Goal: Task Accomplishment & Management: Use online tool/utility

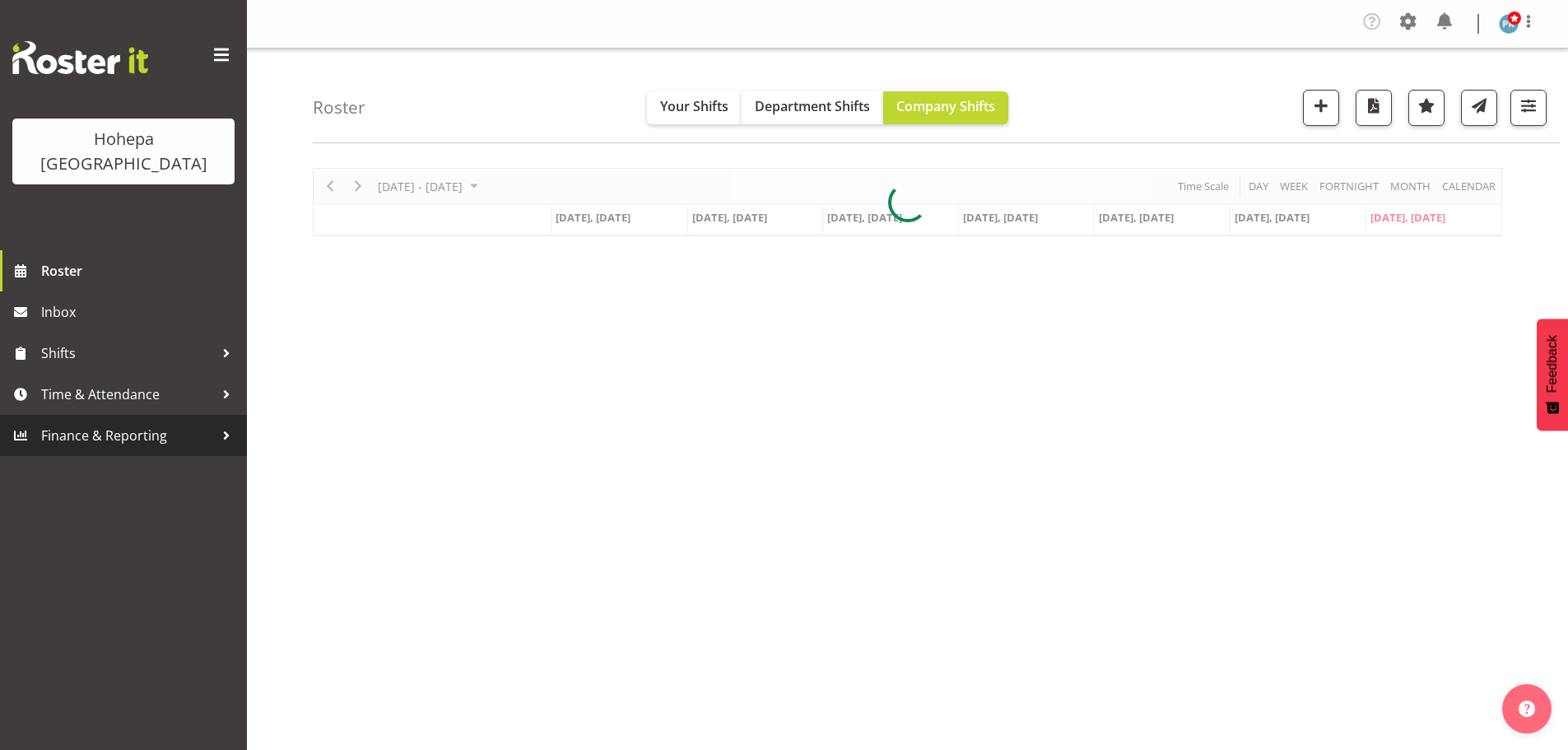
click at [83, 423] on span "Finance & Reporting" at bounding box center [127, 436] width 173 height 25
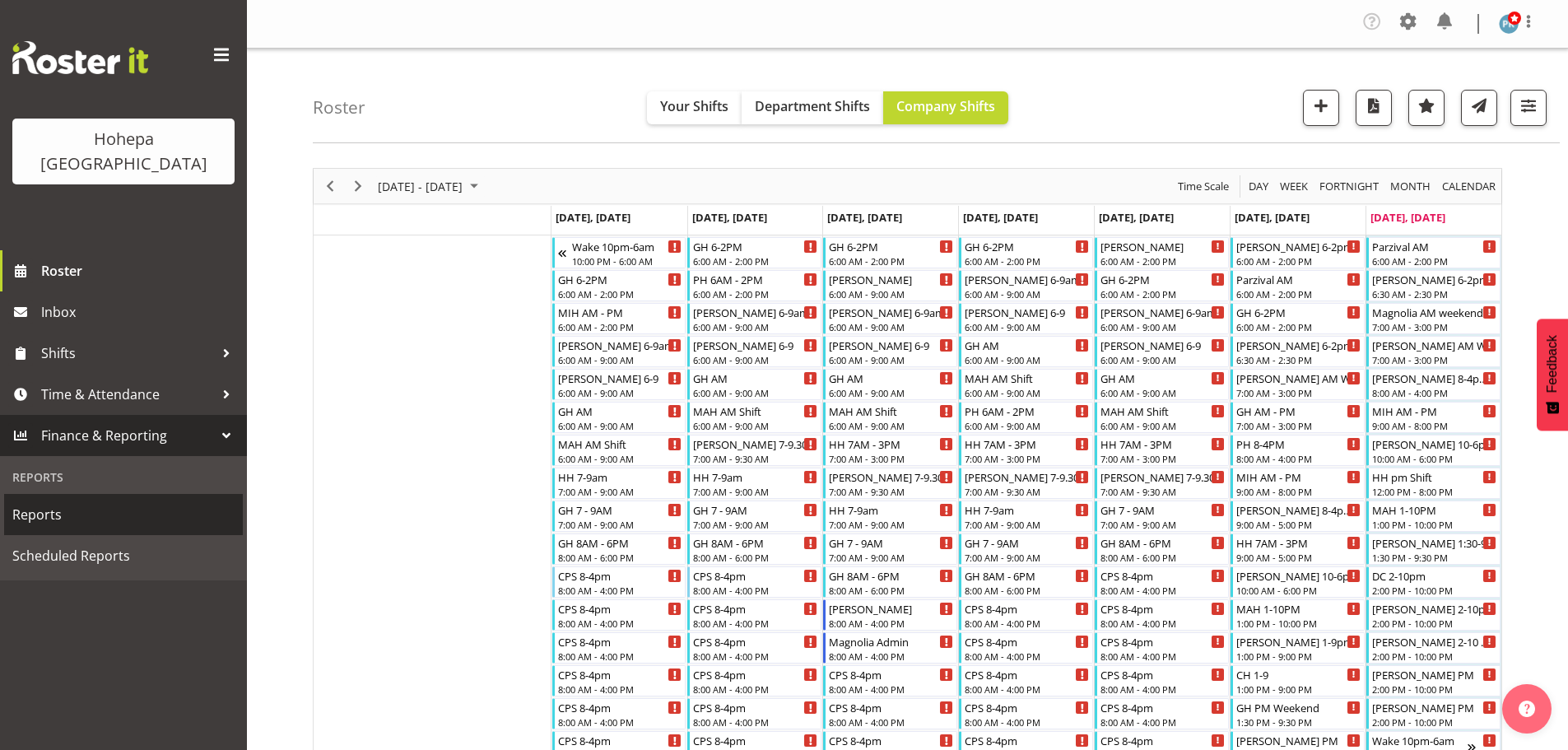
click at [27, 502] on span "Reports" at bounding box center [124, 515] width 222 height 25
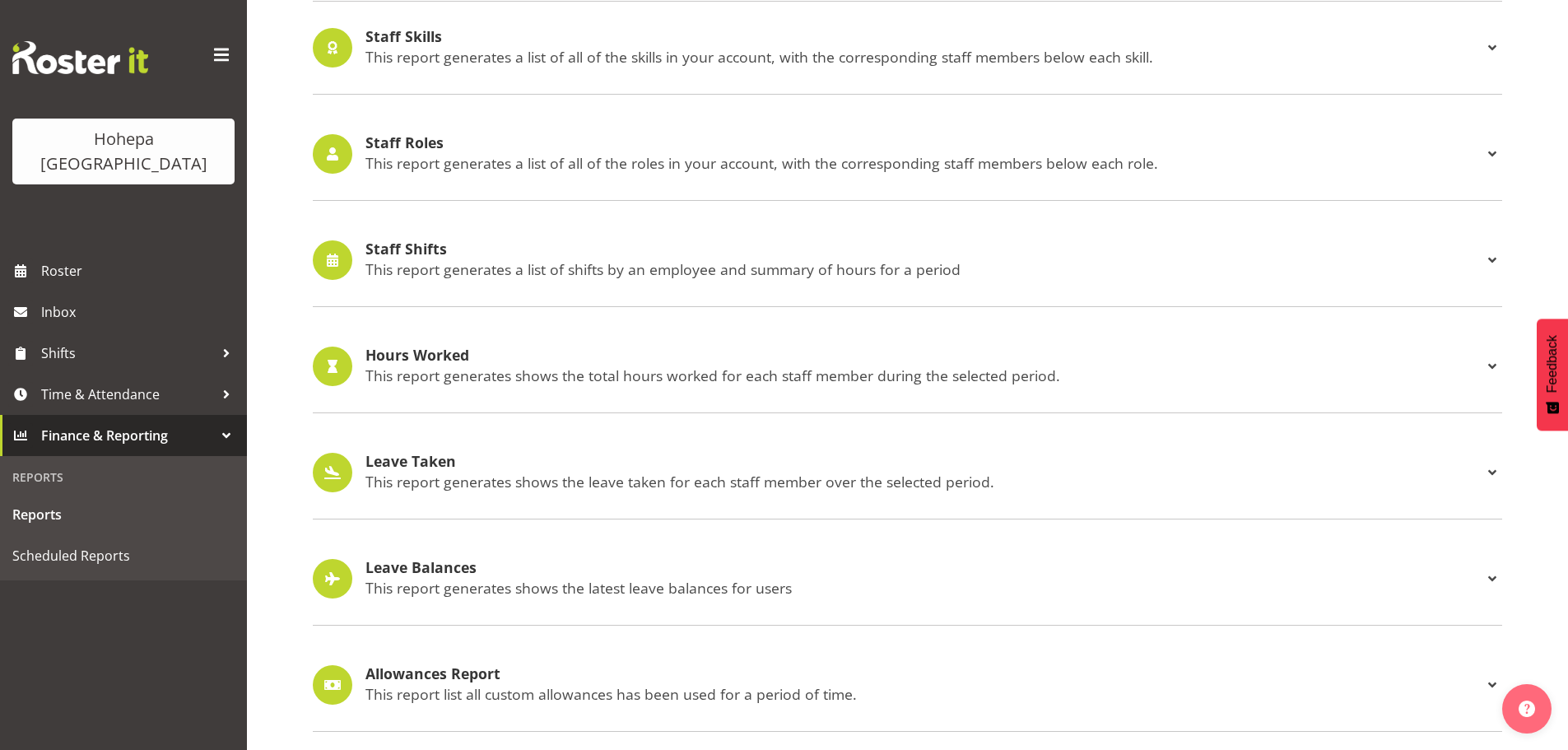
scroll to position [1537, 0]
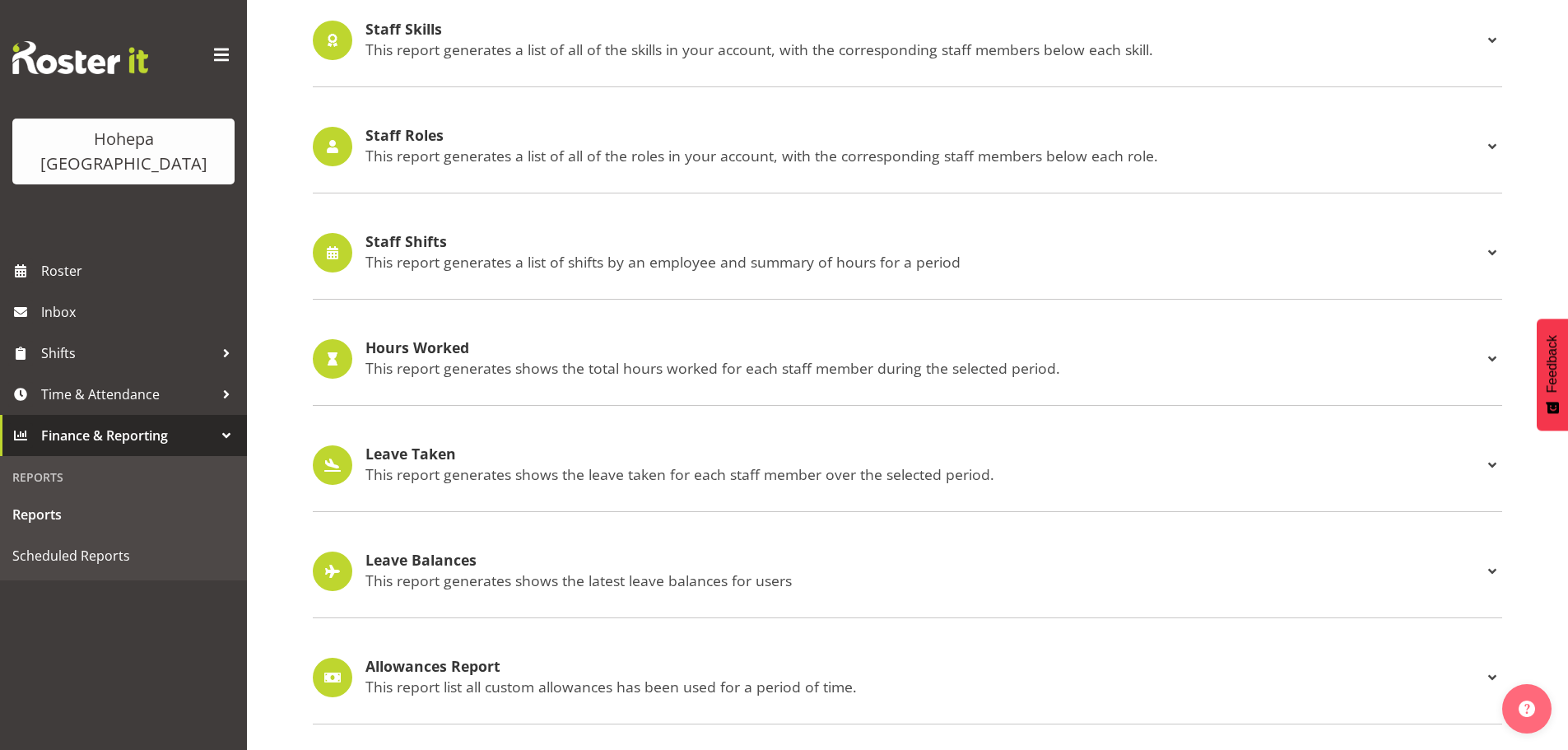
click at [455, 238] on div "Staff Shifts This report generates a list of shifts by an employee and summary …" at bounding box center [923, 253] width 1117 height 38
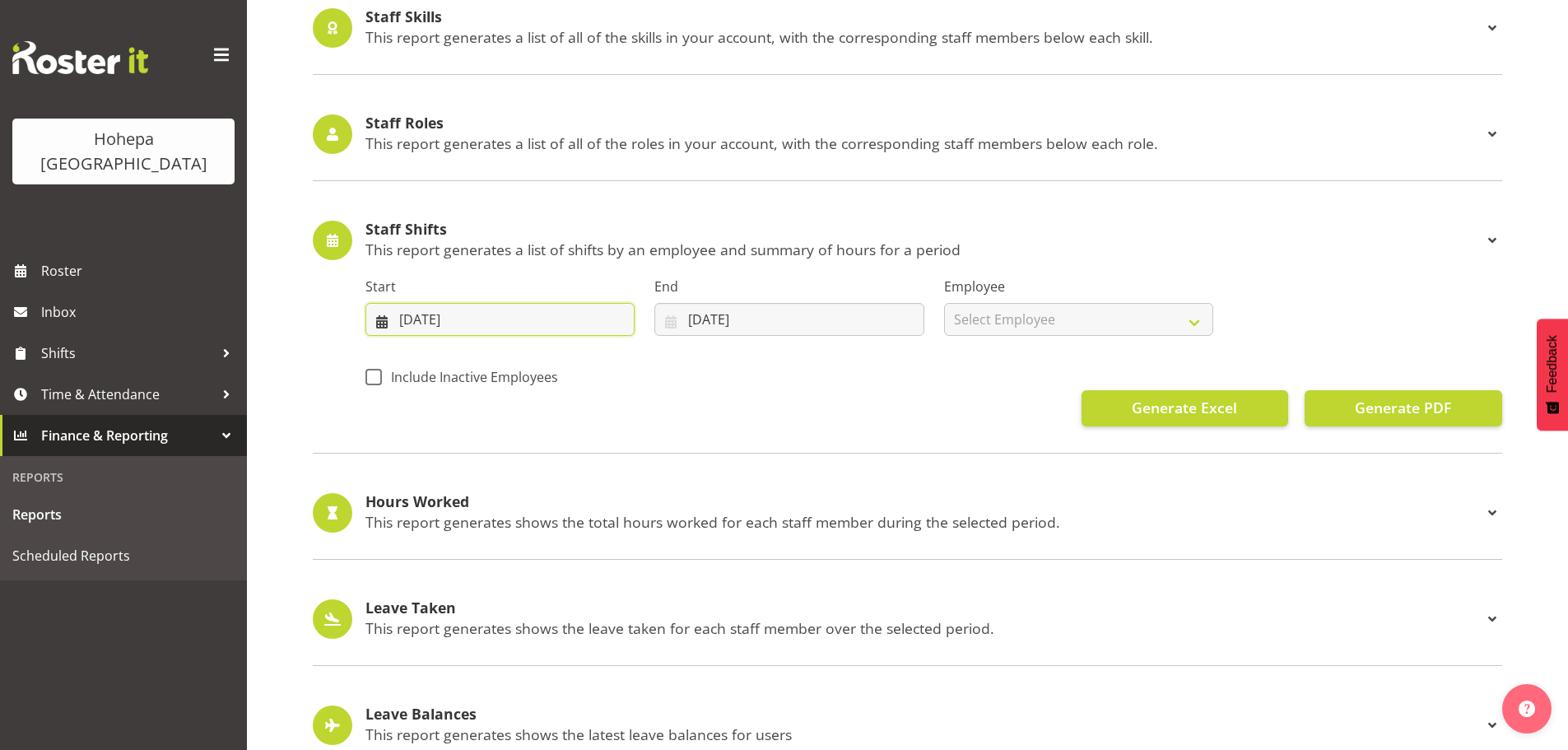
click at [408, 320] on input "31/08/2025" at bounding box center [500, 319] width 269 height 33
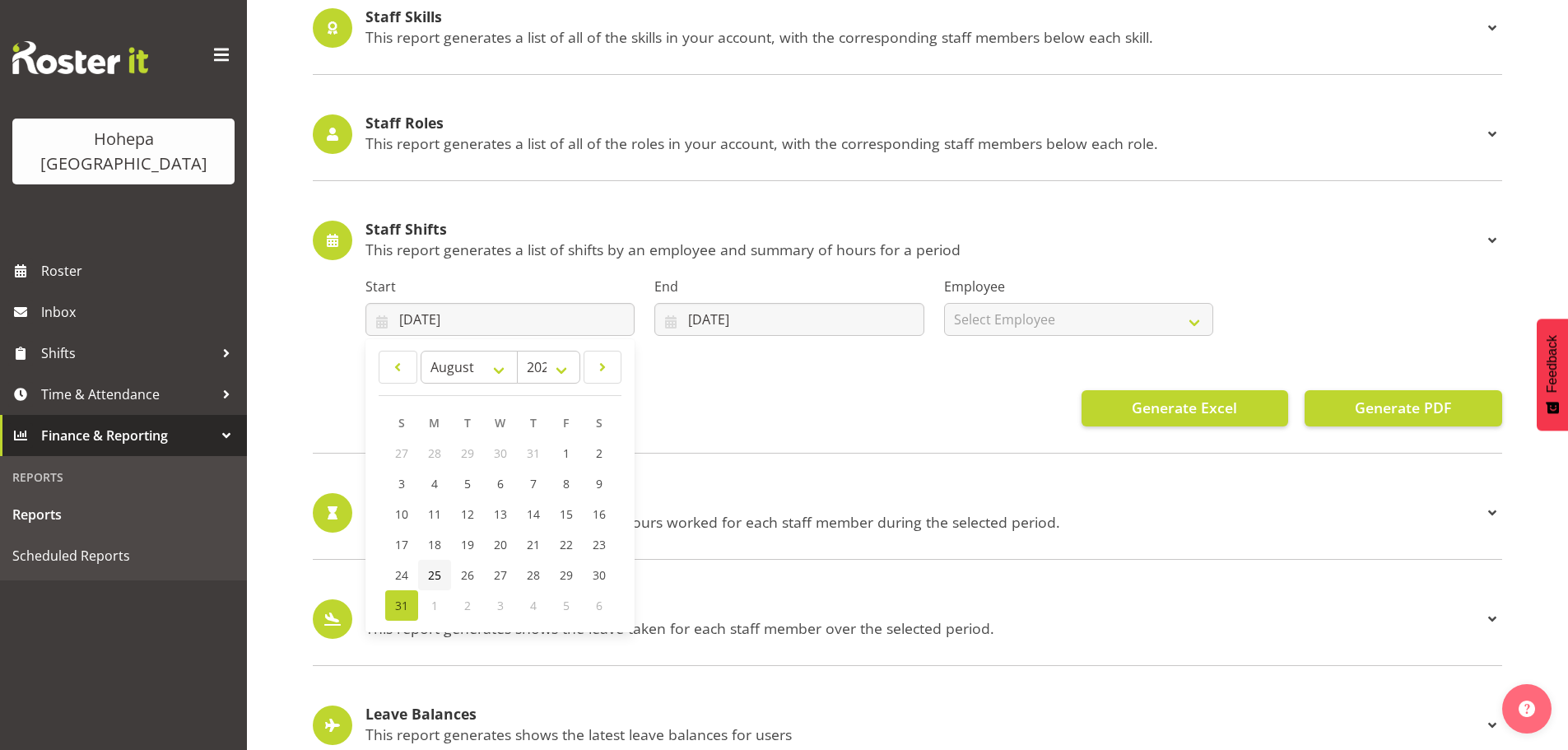
click at [437, 572] on span "25" at bounding box center [434, 574] width 13 height 15
type input "25/08/2025"
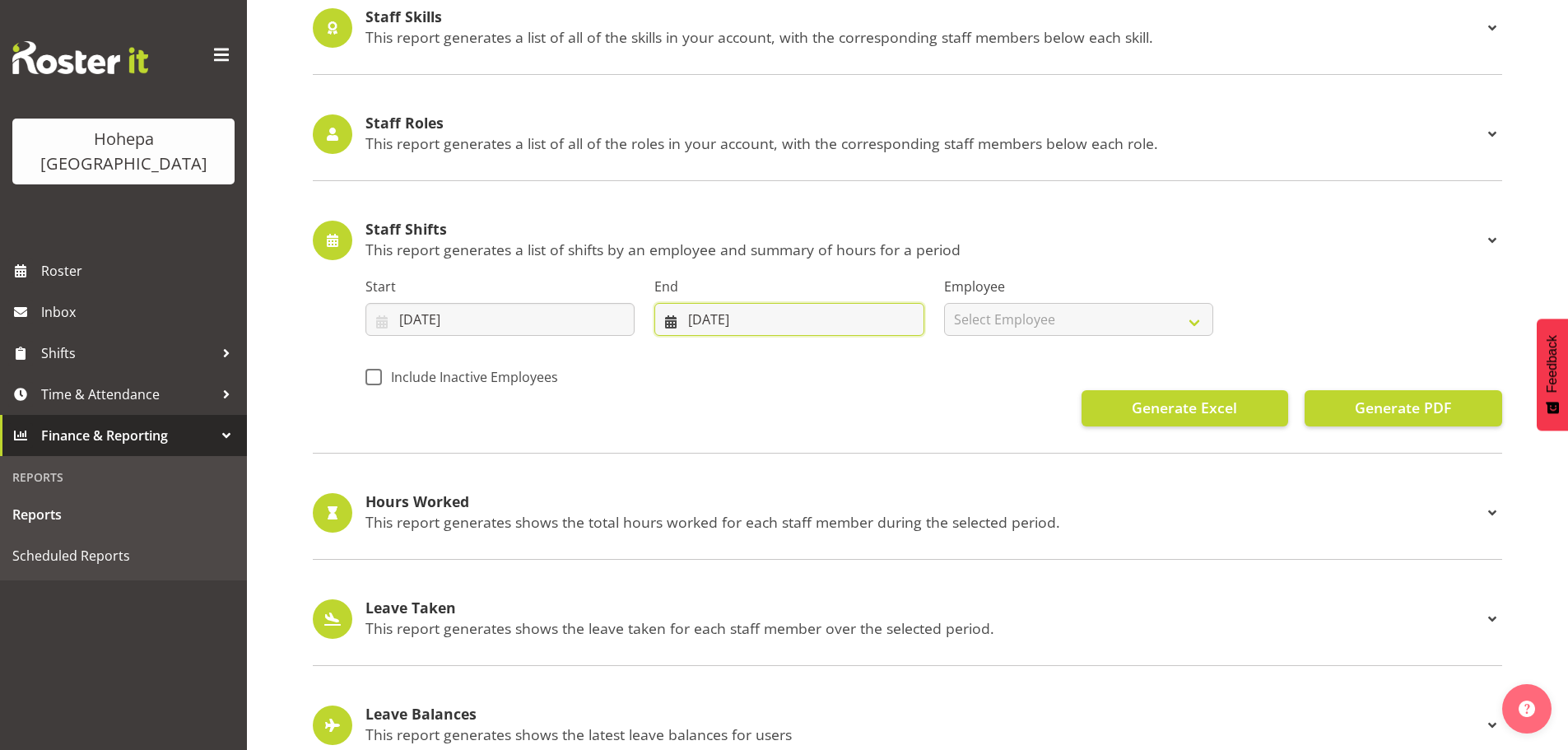
click at [719, 325] on input "07/09/2025" at bounding box center [788, 319] width 269 height 33
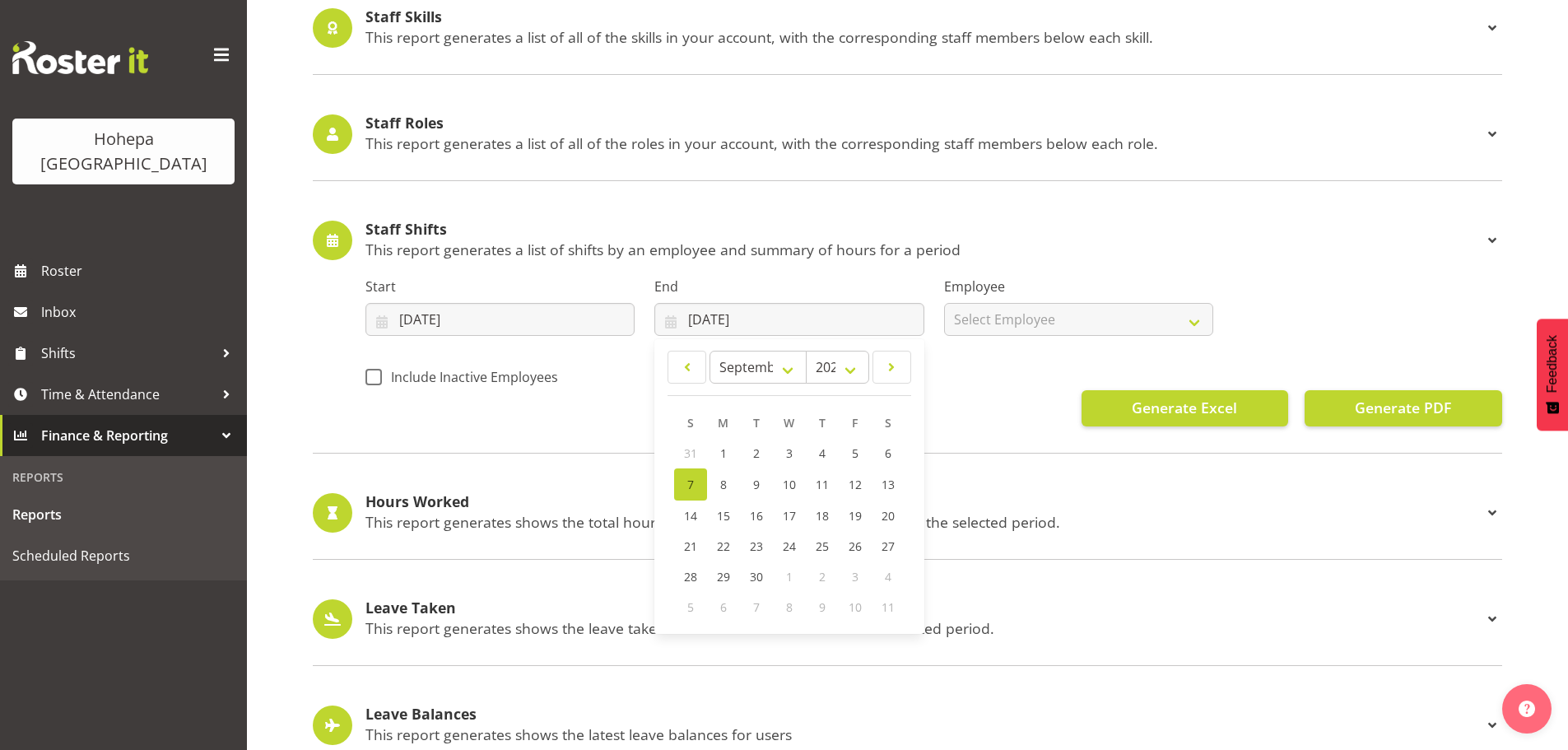
click at [691, 484] on span "7" at bounding box center [690, 484] width 6 height 15
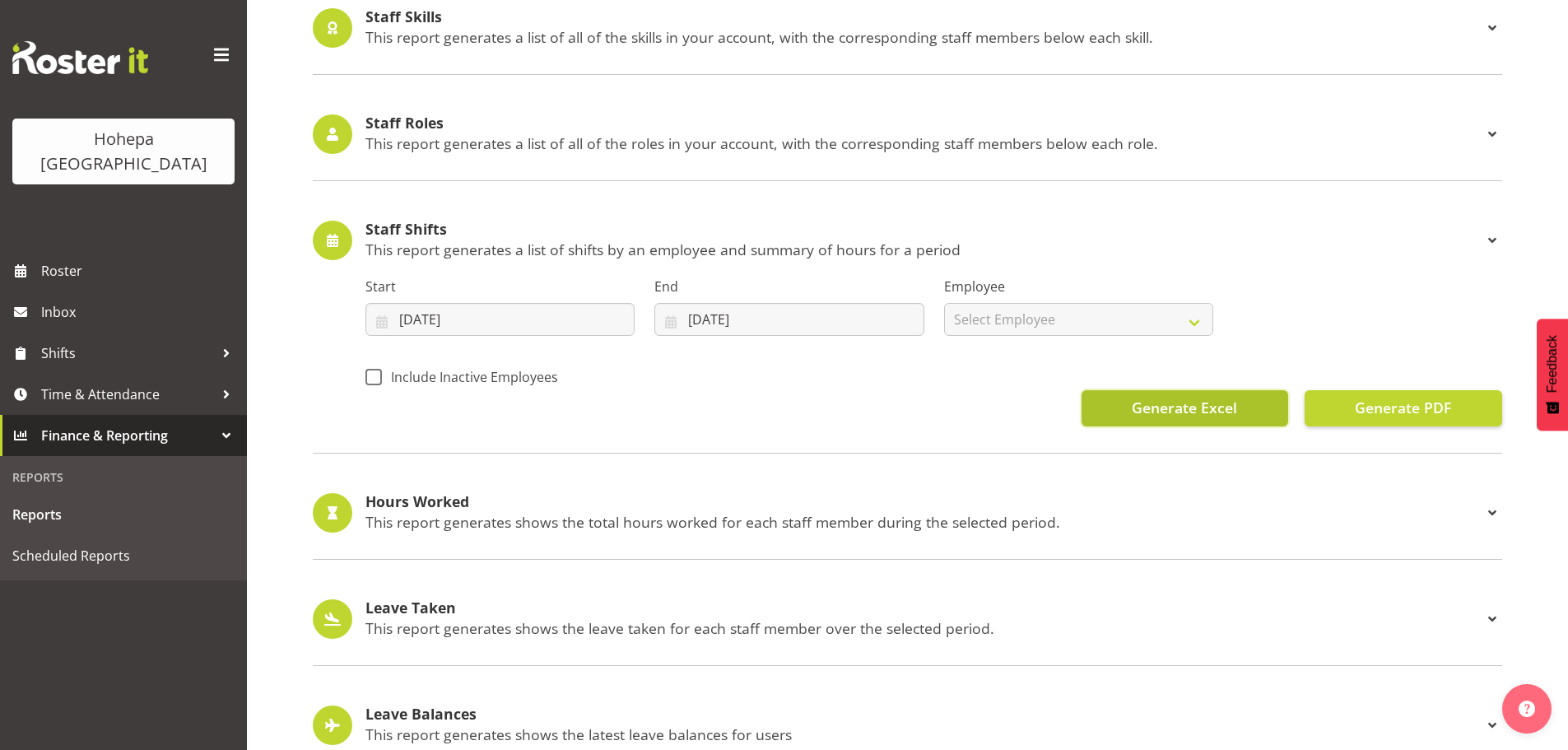
click at [1142, 414] on span "Generate Excel" at bounding box center [1184, 407] width 105 height 22
